Goal: Task Accomplishment & Management: Manage account settings

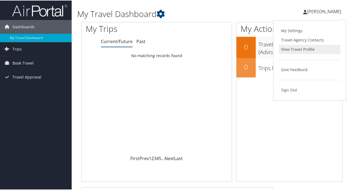
click at [297, 48] on link "View Travel Profile" at bounding box center [309, 48] width 61 height 9
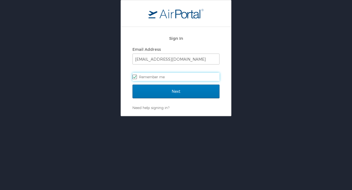
click at [86, 82] on div "Sign In Email Address sjohnson@latech.edu Remember me Next Need help signing in…" at bounding box center [176, 58] width 352 height 116
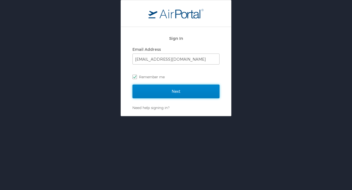
click at [172, 90] on input "Next" at bounding box center [175, 92] width 87 height 14
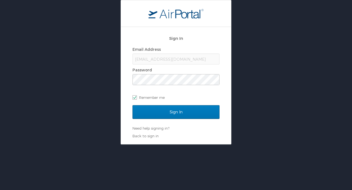
click at [109, 100] on div "Sign In Email Address sjohnson@latech.edu Password Remember me Sign In Need hel…" at bounding box center [176, 72] width 352 height 145
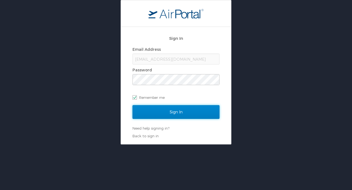
click at [163, 109] on input "Sign In" at bounding box center [175, 112] width 87 height 14
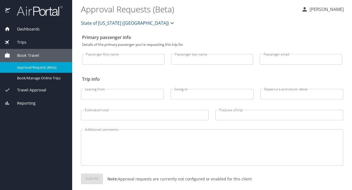
click at [308, 11] on p "[PERSON_NAME]" at bounding box center [326, 9] width 36 height 7
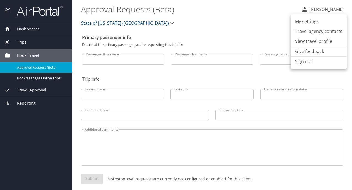
click at [305, 42] on li "View travel profile" at bounding box center [318, 41] width 56 height 10
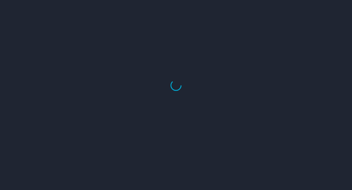
select select "US"
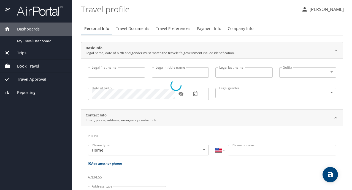
type input "[PERSON_NAME]"
type input "[DEMOGRAPHIC_DATA]"
select select "US"
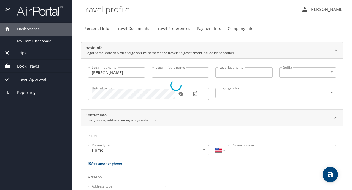
select select "US"
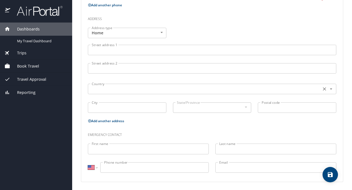
scroll to position [196, 0]
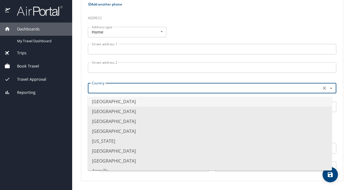
click at [127, 89] on input "text" at bounding box center [203, 88] width 229 height 7
click at [81, 78] on div "Phone Phone type Mobile Mobile Phone type International [GEOGRAPHIC_DATA] [GEOG…" at bounding box center [211, 56] width 261 height 252
type input "[GEOGRAPHIC_DATA]"
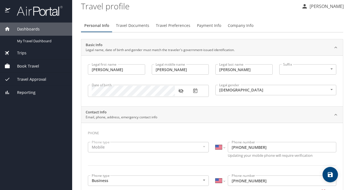
scroll to position [0, 0]
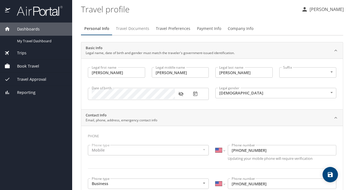
click at [121, 31] on span "Travel Documents" at bounding box center [132, 28] width 33 height 7
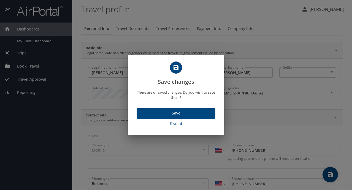
click at [174, 124] on span "Discard" at bounding box center [176, 124] width 74 height 6
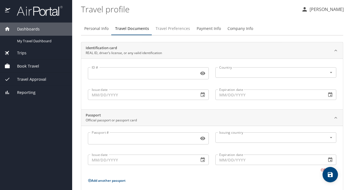
click at [171, 31] on span "Travel Preferences" at bounding box center [172, 28] width 34 height 7
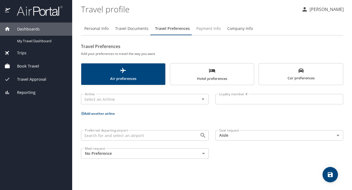
click at [206, 28] on span "Payment Info" at bounding box center [208, 28] width 24 height 7
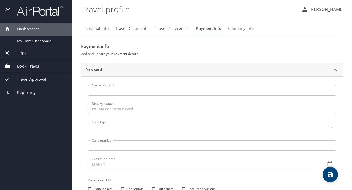
click at [245, 29] on span "Company Info" at bounding box center [241, 28] width 26 height 7
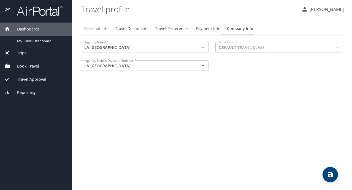
click at [87, 29] on span "Personal Info" at bounding box center [96, 28] width 24 height 7
select select "US"
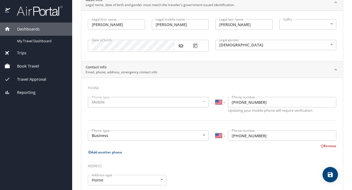
scroll to position [55, 0]
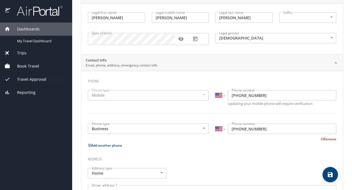
click at [120, 97] on div "Mobile" at bounding box center [148, 95] width 121 height 10
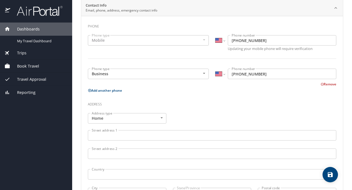
scroll to position [0, 0]
